Goal: Information Seeking & Learning: Learn about a topic

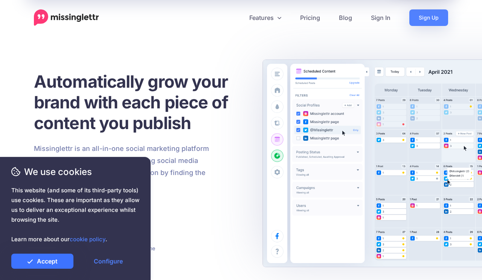
click at [56, 263] on link "Accept" at bounding box center [42, 261] width 62 height 15
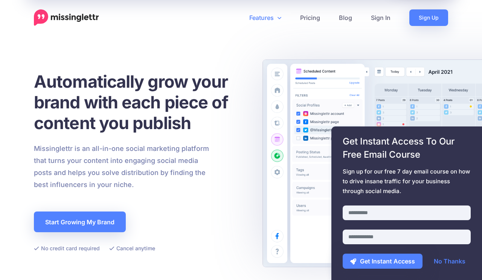
click at [272, 18] on link "Features" at bounding box center [265, 17] width 51 height 17
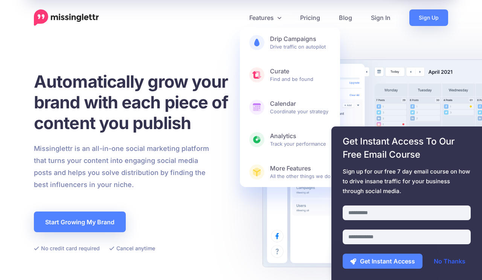
click at [451, 263] on link "No Thanks" at bounding box center [450, 261] width 47 height 15
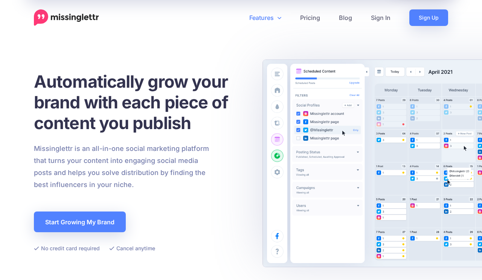
click at [280, 18] on icon at bounding box center [280, 18] width 4 height 2
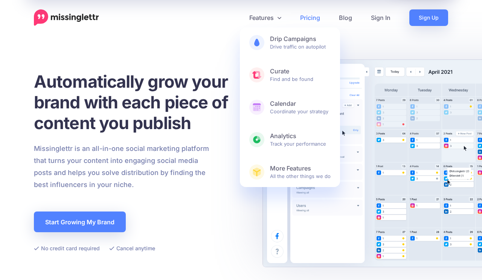
click at [305, 14] on link "Pricing" at bounding box center [310, 17] width 39 height 17
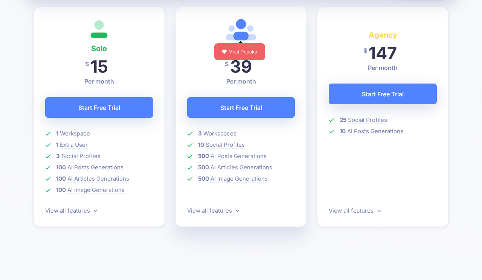
scroll to position [227, 0]
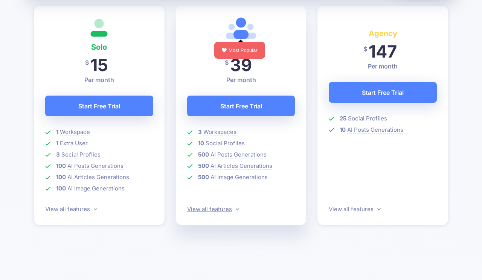
click at [231, 206] on link "View all features" at bounding box center [213, 209] width 52 height 7
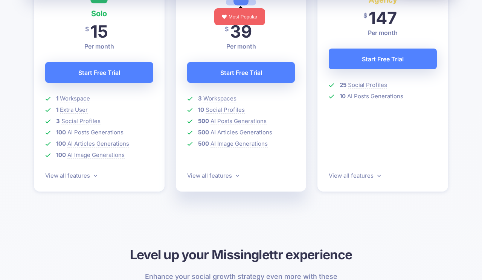
scroll to position [262, 0]
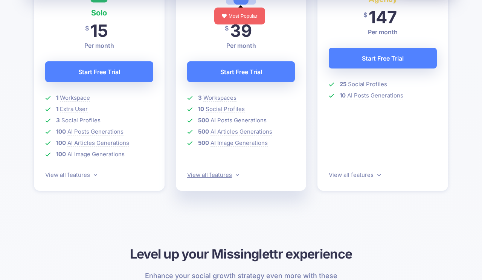
click at [225, 176] on link "View all features" at bounding box center [213, 174] width 52 height 7
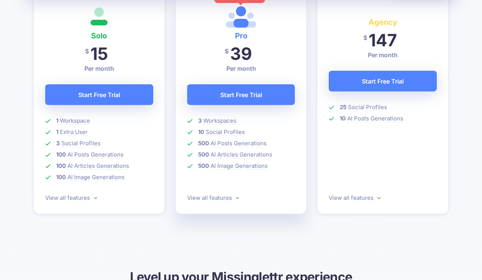
scroll to position [0, 0]
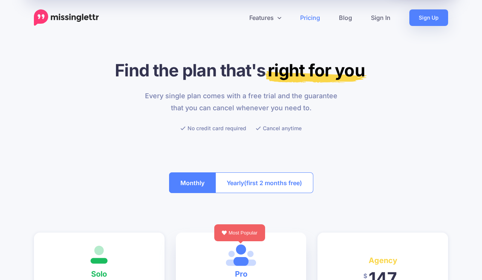
click at [76, 20] on img at bounding box center [66, 17] width 65 height 17
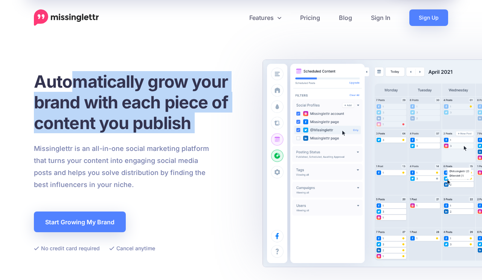
drag, startPoint x: 79, startPoint y: 81, endPoint x: 171, endPoint y: 137, distance: 108.3
click at [171, 137] on div "Automatically grow your brand with each piece of content you publish Missinglet…" at bounding box center [140, 162] width 213 height 182
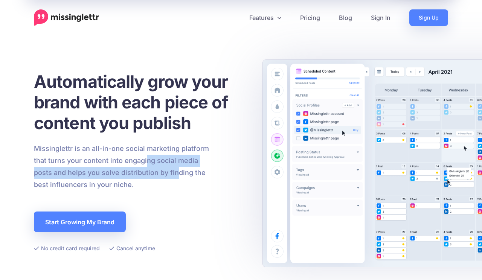
drag, startPoint x: 176, startPoint y: 179, endPoint x: 144, endPoint y: 158, distance: 37.9
click at [145, 159] on p "Missinglettr is an all-in-one social marketing platform that turns your content…" at bounding box center [122, 167] width 176 height 48
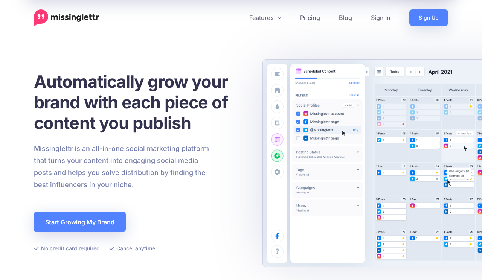
click at [144, 158] on p "Missinglettr is an all-in-one social marketing platform that turns your content…" at bounding box center [122, 167] width 176 height 48
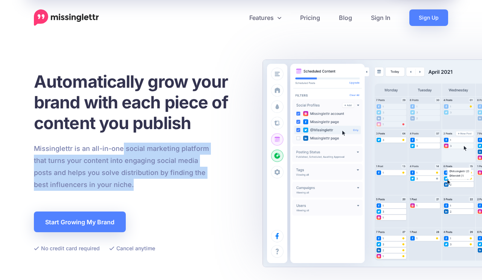
drag, startPoint x: 122, startPoint y: 151, endPoint x: 161, endPoint y: 186, distance: 52.3
click at [161, 186] on p "Missinglettr is an all-in-one social marketing platform that turns your content…" at bounding box center [122, 167] width 176 height 48
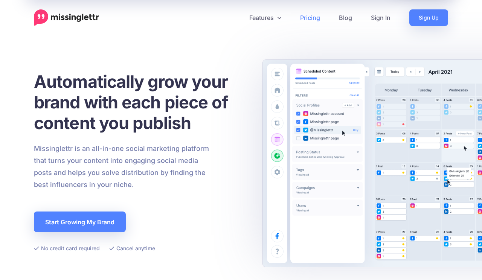
click at [315, 20] on link "Pricing" at bounding box center [310, 17] width 39 height 17
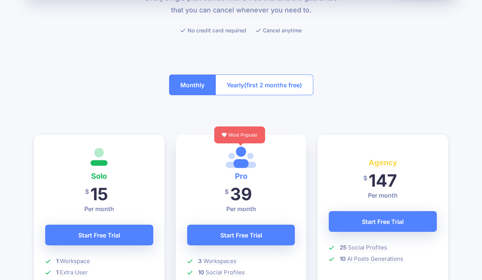
scroll to position [107, 0]
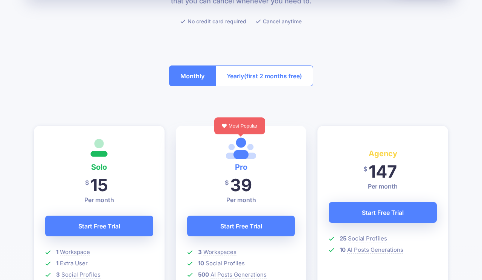
click at [253, 68] on button "Yearly (first 2 months free)" at bounding box center [265, 76] width 98 height 21
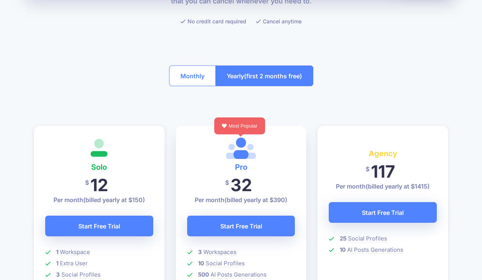
click at [202, 64] on div "Monthly Yearly (first 2 months free)" at bounding box center [241, 75] width 144 height 43
click at [196, 70] on button "Monthly" at bounding box center [192, 76] width 47 height 21
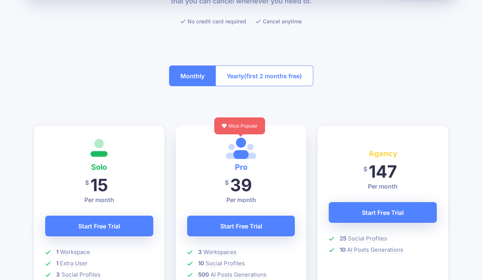
click at [253, 75] on span "(first 2 months free)" at bounding box center [273, 76] width 58 height 12
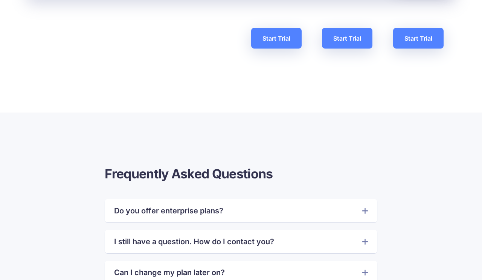
scroll to position [1824, 0]
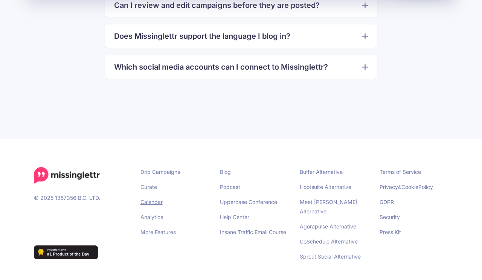
click at [154, 202] on link "Calendar" at bounding box center [152, 202] width 22 height 6
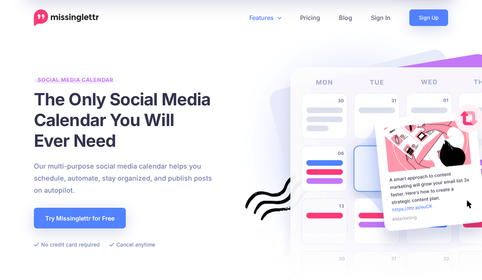
click at [277, 17] on link "Features" at bounding box center [265, 17] width 51 height 17
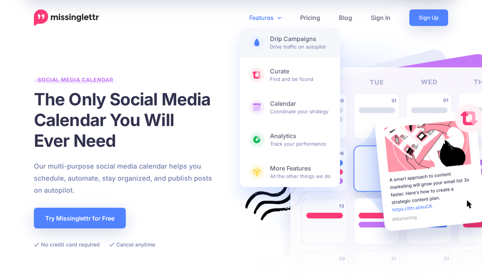
click at [292, 40] on b "Drip Campaigns" at bounding box center [300, 39] width 61 height 8
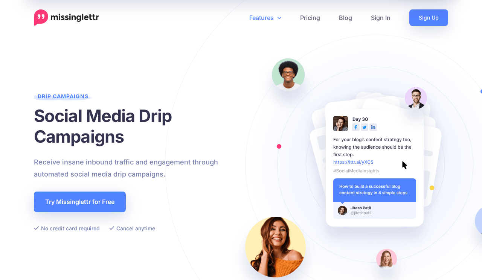
click at [271, 21] on link "Features" at bounding box center [265, 17] width 51 height 17
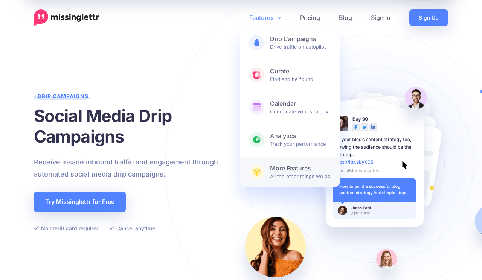
click at [305, 179] on span "More Features All the other things we do" at bounding box center [300, 172] width 61 height 15
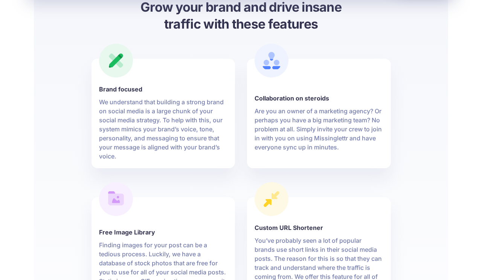
scroll to position [331, 0]
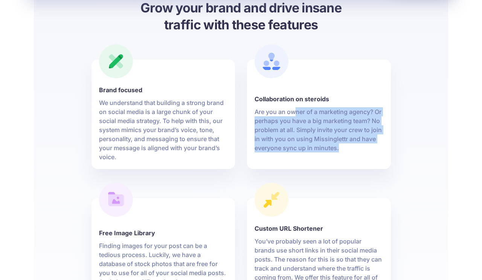
drag, startPoint x: 294, startPoint y: 114, endPoint x: 324, endPoint y: 153, distance: 48.9
click at [324, 153] on li "Collaboration on steroids Are you an owner of a marketing agency? Or perhaps yo…" at bounding box center [319, 115] width 144 height 110
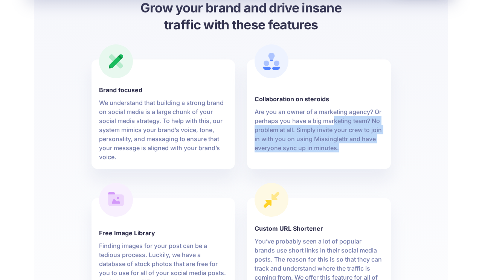
drag, startPoint x: 340, startPoint y: 150, endPoint x: 334, endPoint y: 120, distance: 30.4
click at [334, 120] on p "Are you an owner of a marketing agency? Or perhaps you have a big marketing tea…" at bounding box center [319, 129] width 129 height 45
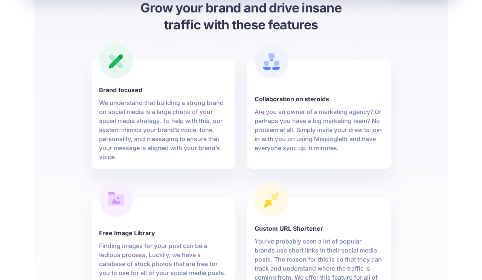
click at [279, 120] on p "Are you an owner of a marketing agency? Or perhaps you have a big marketing tea…" at bounding box center [319, 129] width 129 height 45
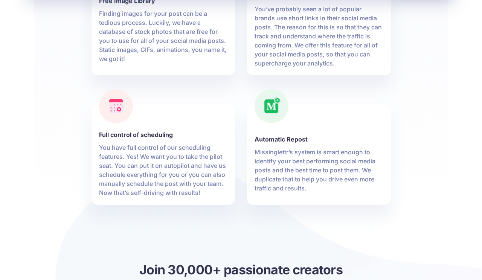
scroll to position [564, 0]
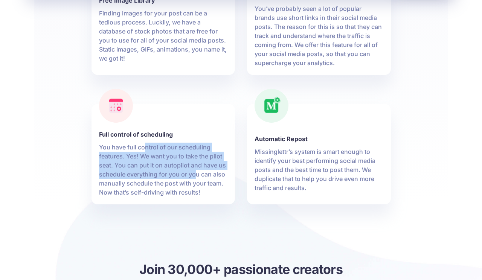
drag, startPoint x: 146, startPoint y: 146, endPoint x: 195, endPoint y: 173, distance: 56.0
click at [196, 173] on p "You have full control of our scheduling features. Yes! We want you to take the …" at bounding box center [163, 170] width 129 height 54
click at [195, 173] on p "You have full control of our scheduling features. Yes! We want you to take the …" at bounding box center [163, 170] width 129 height 54
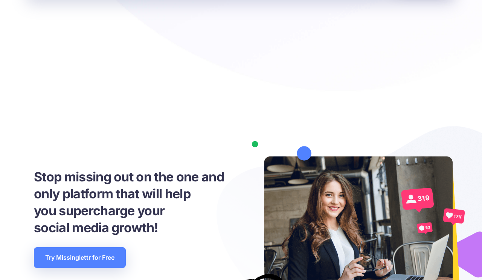
scroll to position [1153, 0]
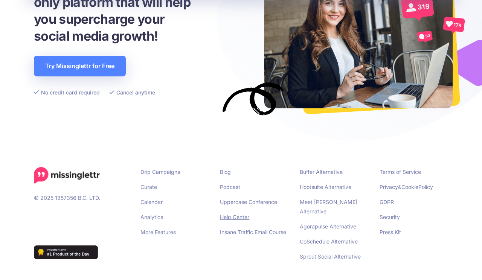
click at [236, 216] on link "Help Center" at bounding box center [234, 217] width 29 height 6
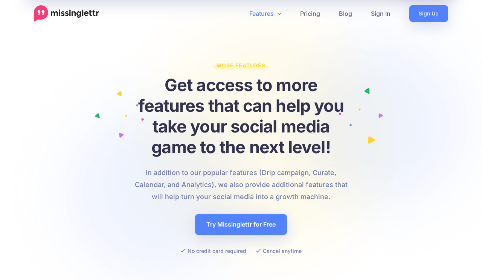
scroll to position [0, 0]
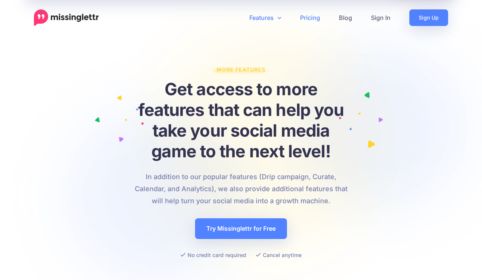
click at [322, 18] on link "Pricing" at bounding box center [310, 17] width 39 height 17
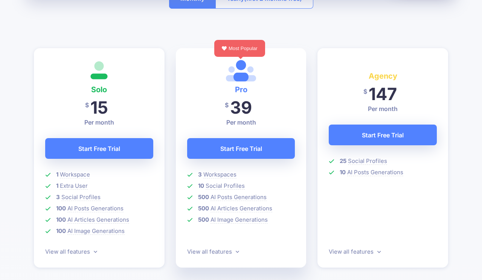
scroll to position [193, 0]
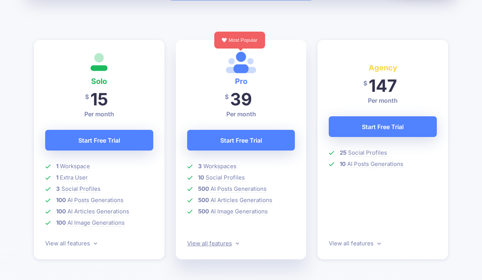
click at [234, 245] on link "View all features" at bounding box center [213, 243] width 52 height 7
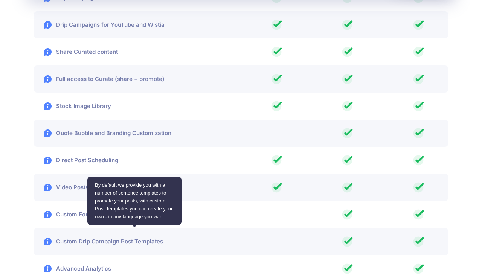
scroll to position [1198, 0]
